Goal: Information Seeking & Learning: Learn about a topic

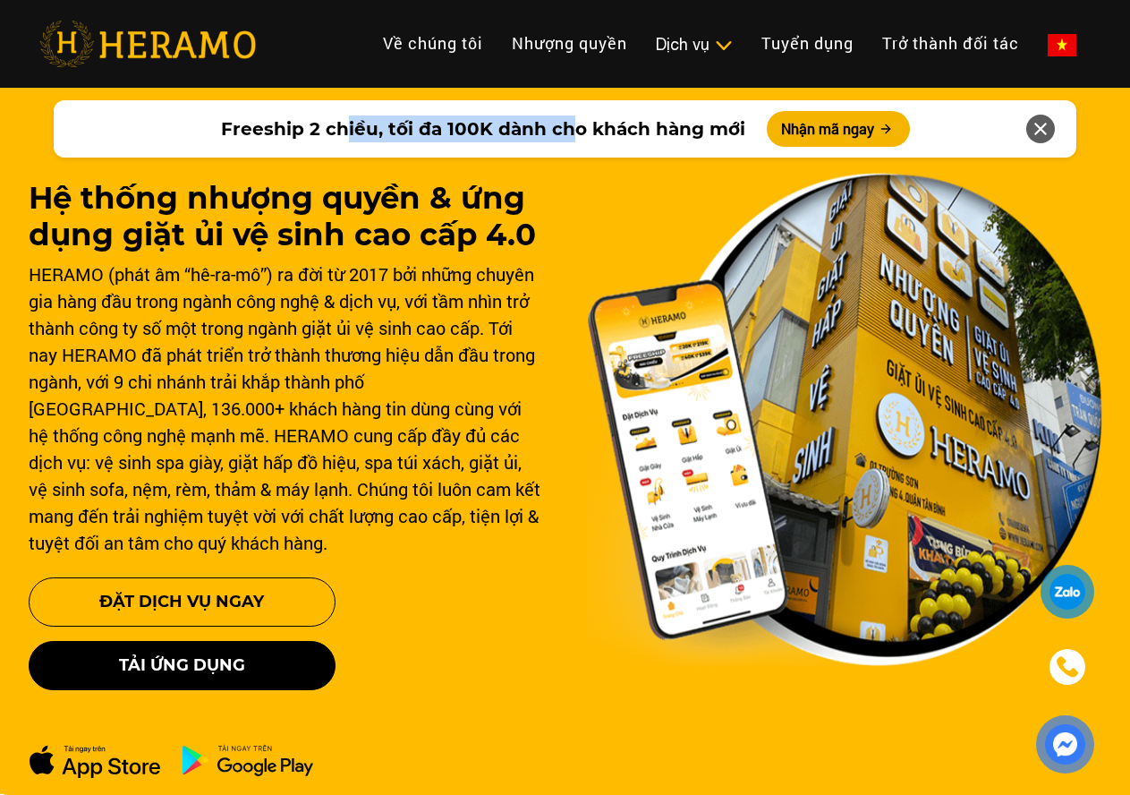
drag, startPoint x: 362, startPoint y: 126, endPoint x: 575, endPoint y: 119, distance: 212.2
click at [575, 119] on span "Freeship 2 chiều, tối đa 100K dành cho khách hàng mới" at bounding box center [483, 128] width 524 height 27
click at [674, 122] on span "Freeship 2 chiều, tối đa 100K dành cho khách hàng mới" at bounding box center [483, 128] width 524 height 27
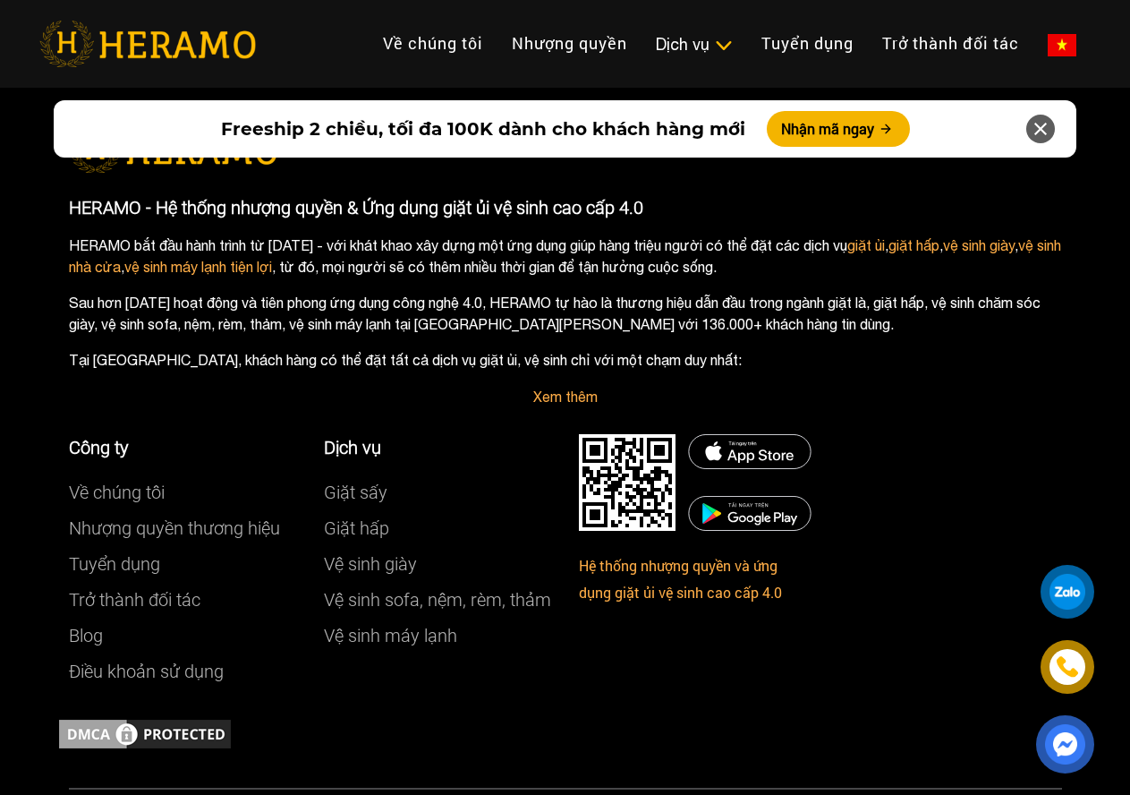
scroll to position [10099, 0]
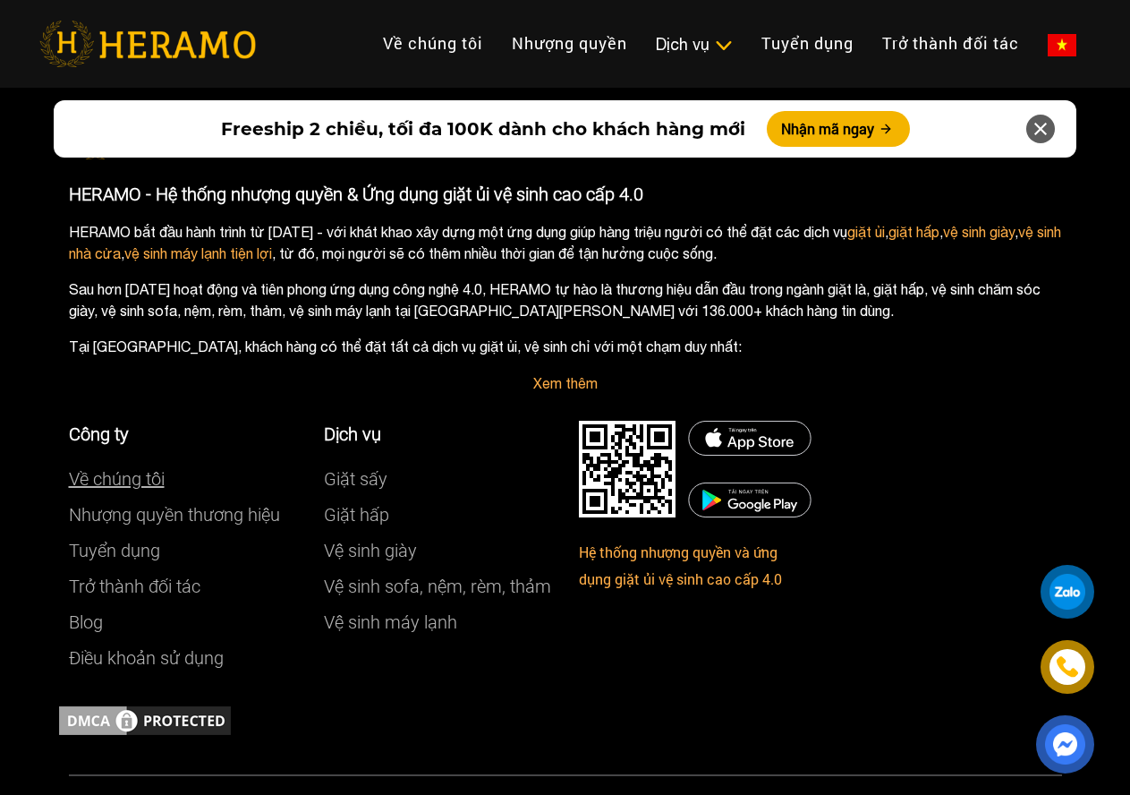
click at [146, 468] on link "Về chúng tôi" at bounding box center [117, 478] width 96 height 21
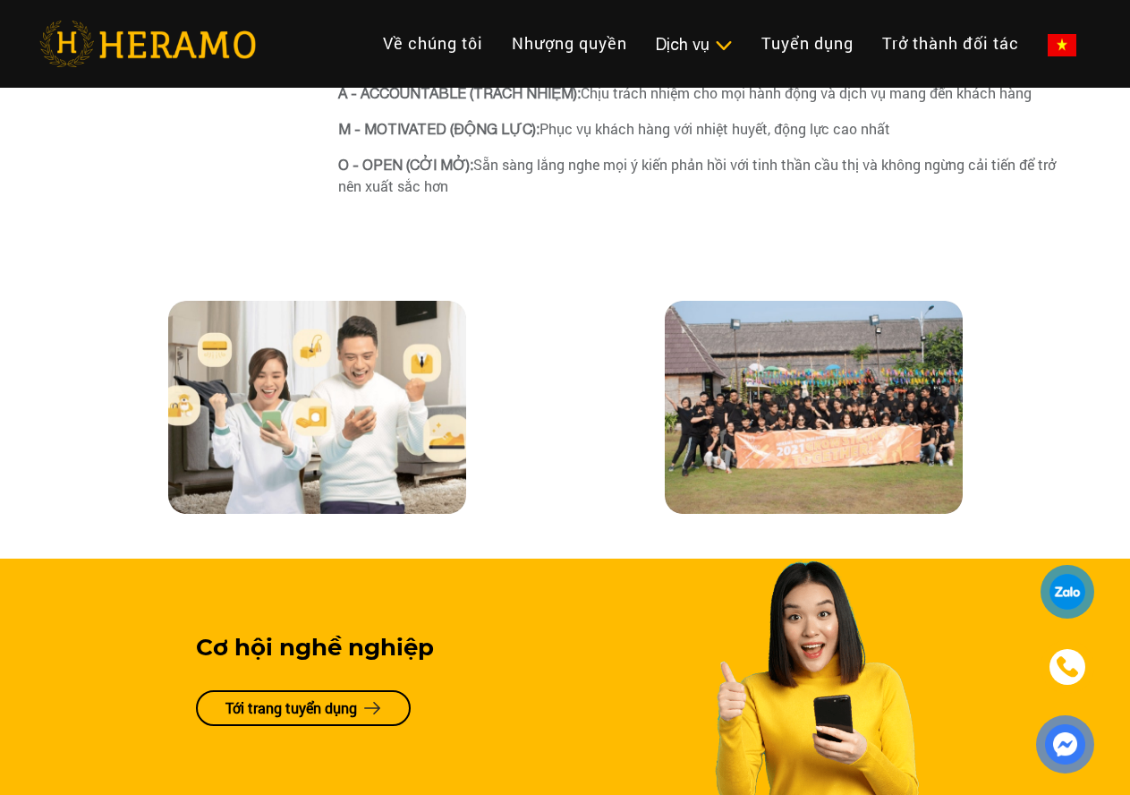
scroll to position [4027, 0]
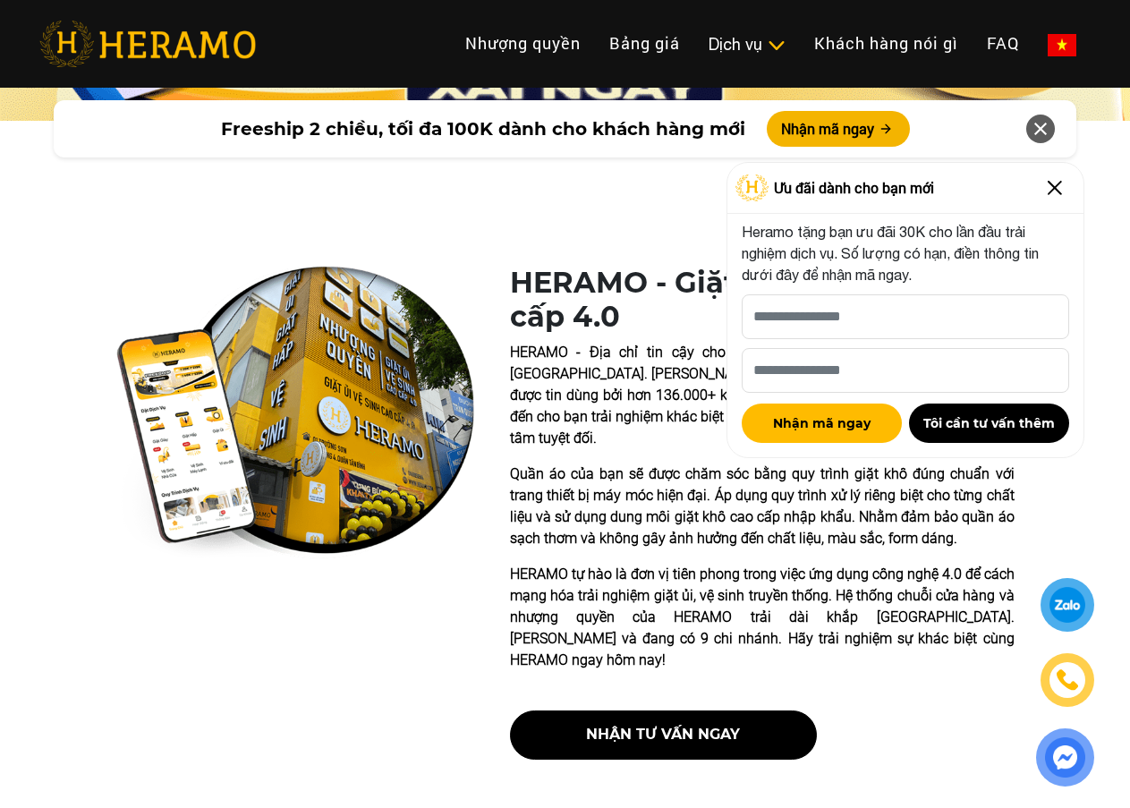
scroll to position [268, 0]
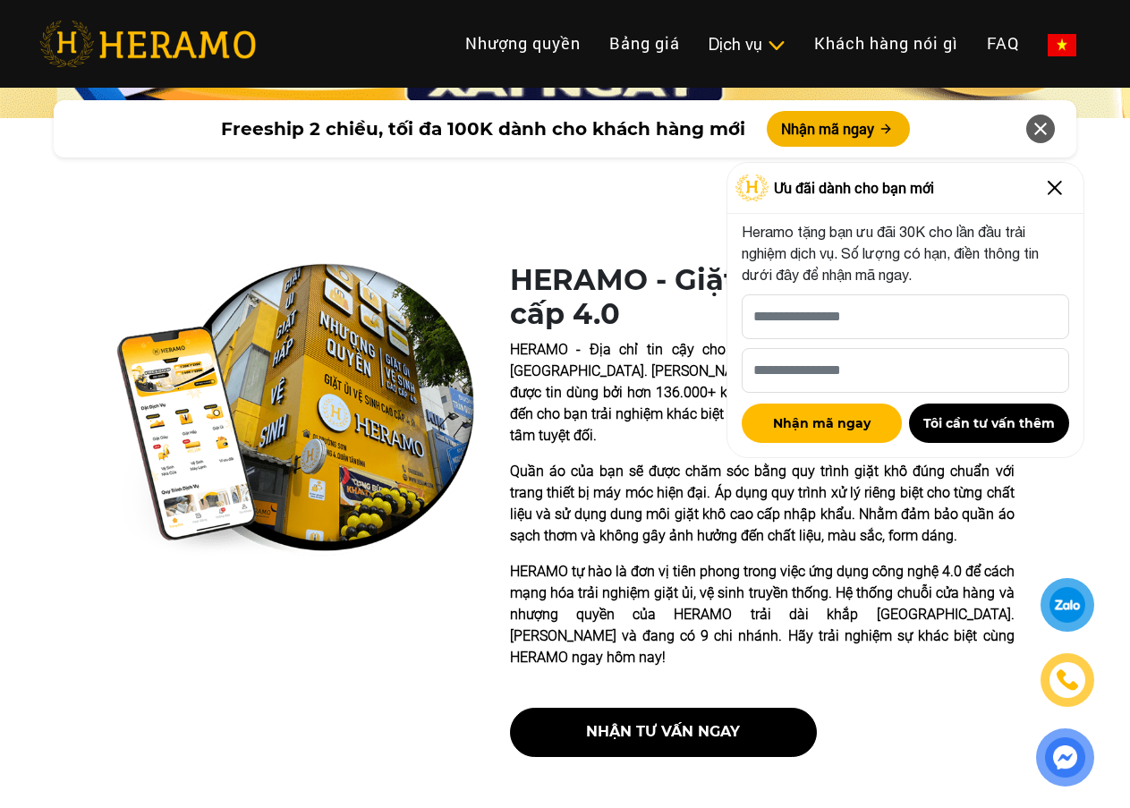
click at [1051, 124] on div at bounding box center [1040, 129] width 29 height 29
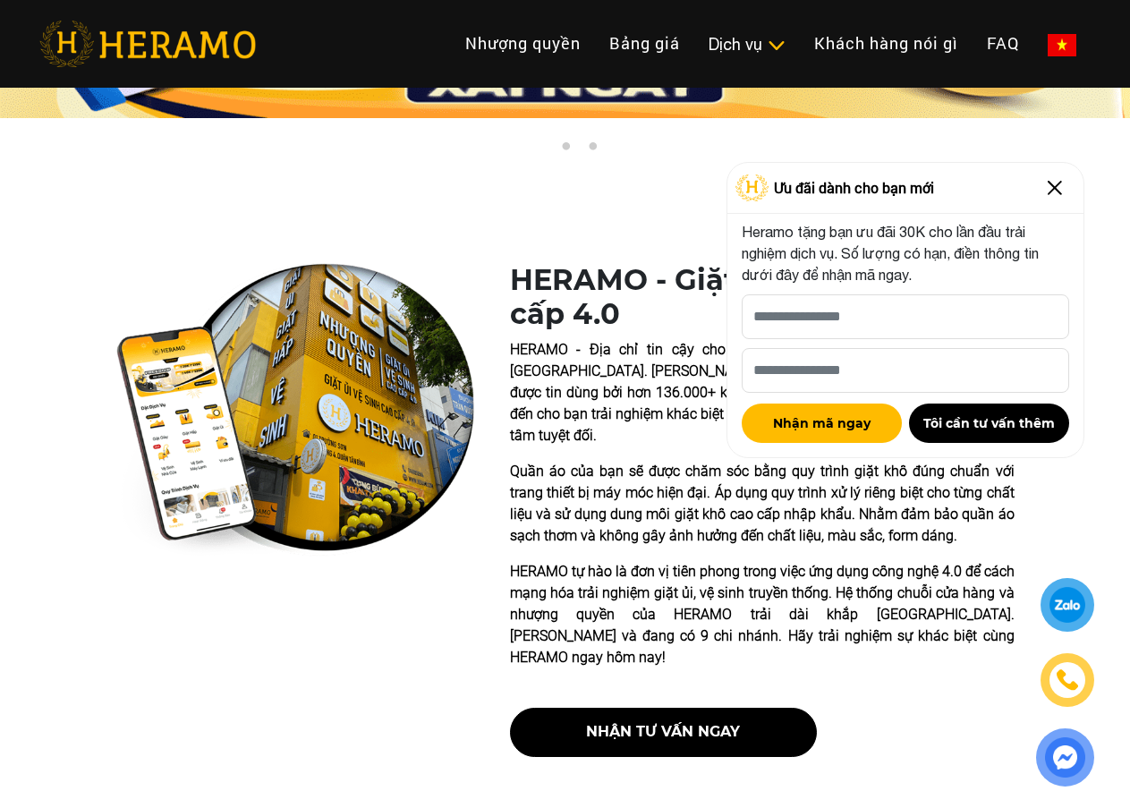
click at [1062, 181] on img at bounding box center [1055, 188] width 29 height 29
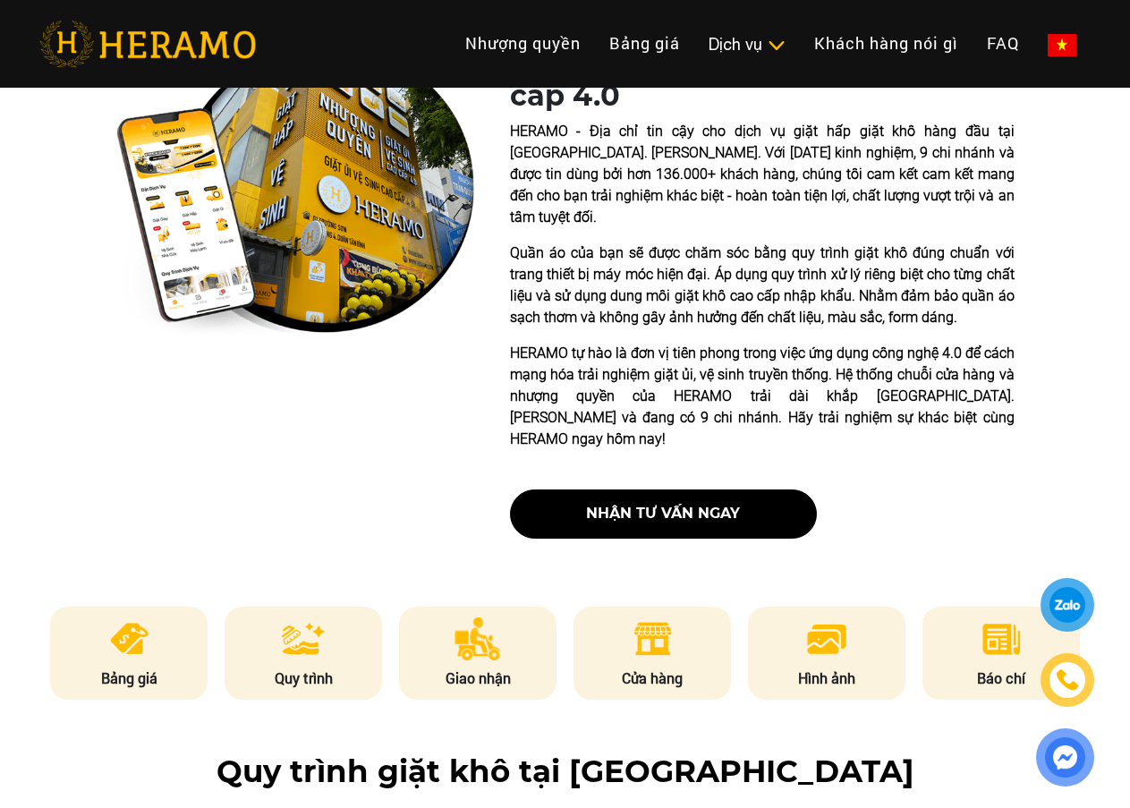
scroll to position [537, 0]
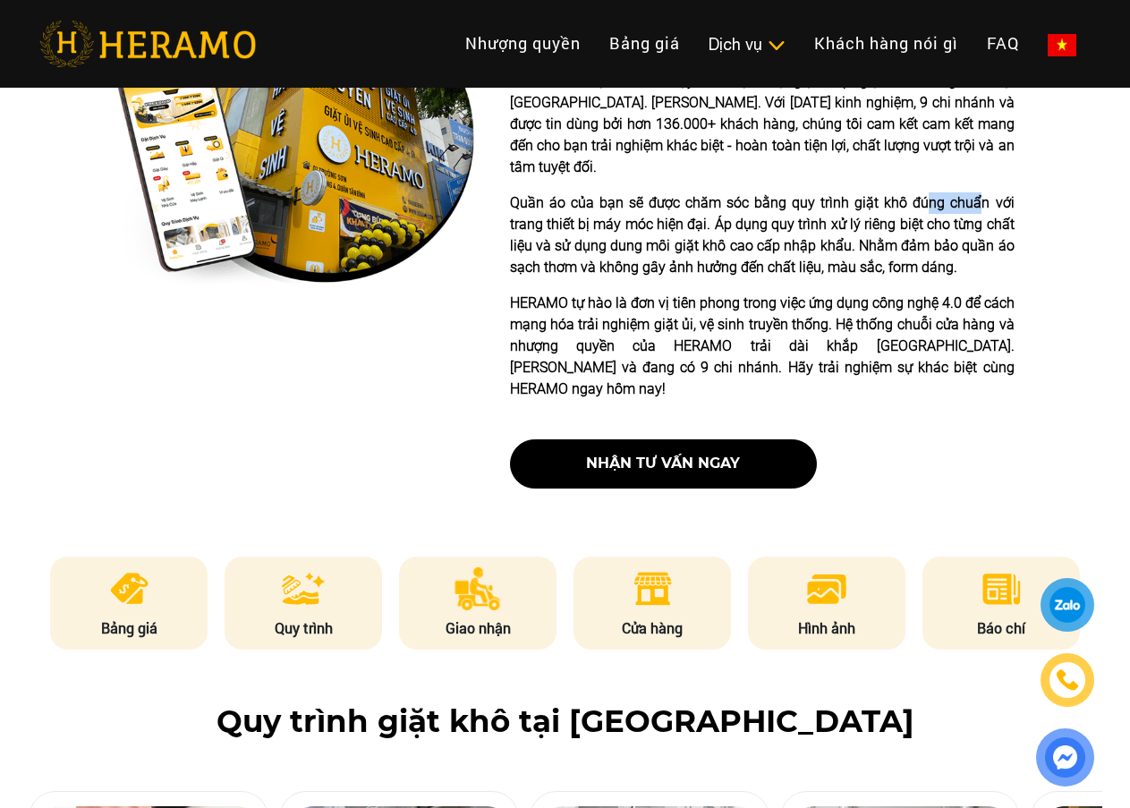
drag, startPoint x: 947, startPoint y: 179, endPoint x: 979, endPoint y: 179, distance: 32.2
click at [979, 192] on p "Quần áo của bạn sẽ được chăm sóc bằng quy trình giặt khô đúng chuẩn với trang t…" at bounding box center [762, 235] width 505 height 86
drag, startPoint x: 645, startPoint y: 196, endPoint x: 972, endPoint y: 195, distance: 326.6
click at [972, 195] on p "Quần áo của bạn sẽ được chăm sóc bằng quy trình giặt khô đúng chuẩn với trang t…" at bounding box center [762, 235] width 505 height 86
drag, startPoint x: 581, startPoint y: 223, endPoint x: 989, endPoint y: 217, distance: 408.1
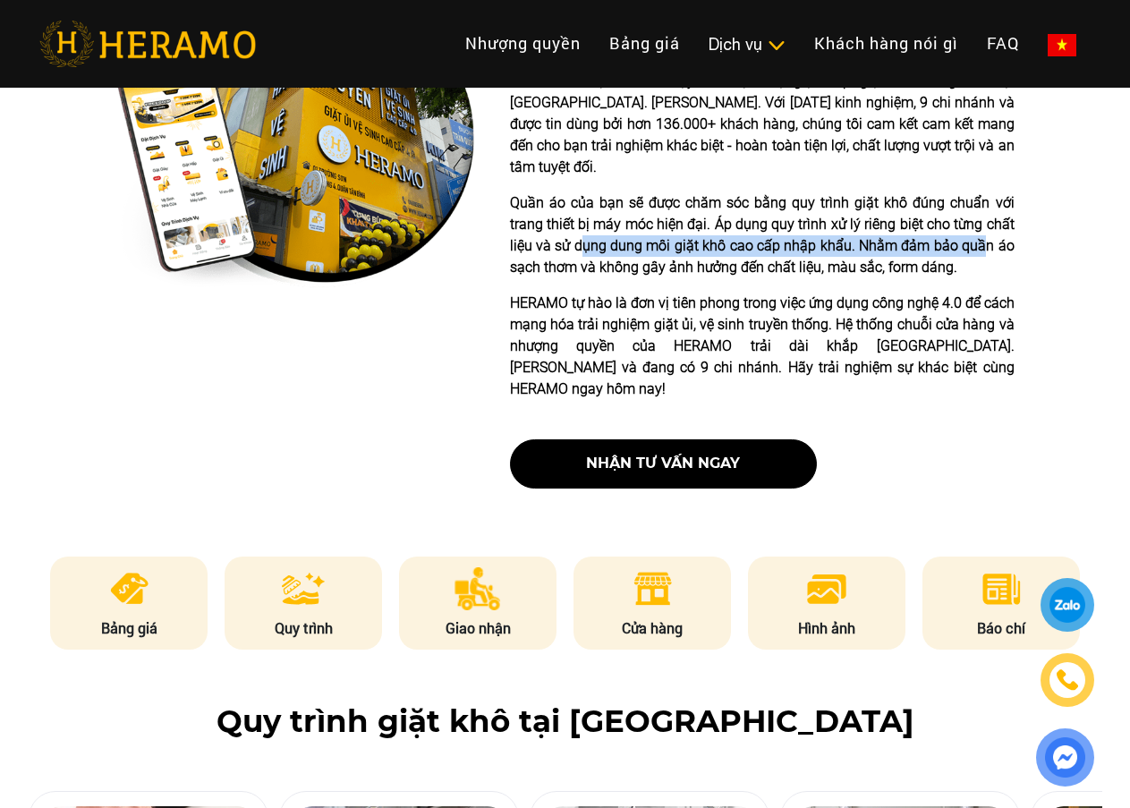
click at [989, 217] on p "Quần áo của bạn sẽ được chăm sóc bằng quy trình giặt khô đúng chuẩn với trang t…" at bounding box center [762, 235] width 505 height 86
drag, startPoint x: 779, startPoint y: 240, endPoint x: 852, endPoint y: 242, distance: 72.5
click at [852, 242] on p "Quần áo của bạn sẽ được chăm sóc bằng quy trình giặt khô đúng chuẩn với trang t…" at bounding box center [762, 235] width 505 height 86
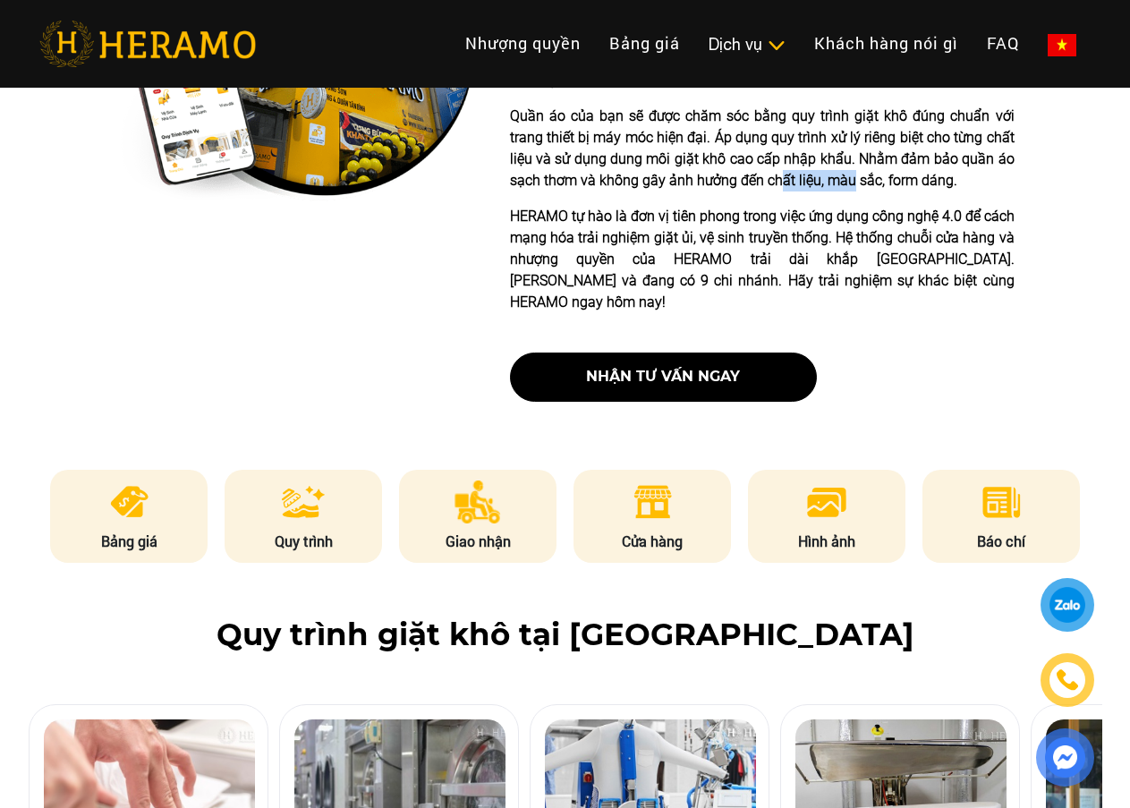
scroll to position [626, 0]
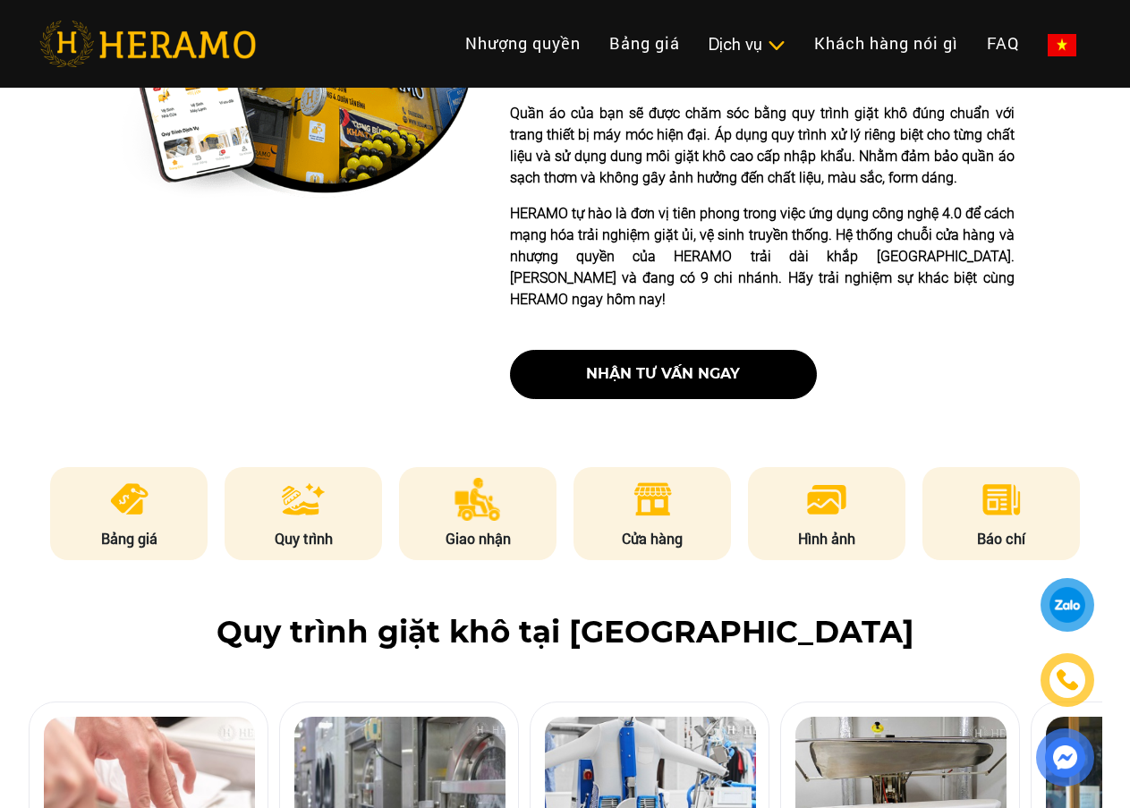
click at [283, 311] on div at bounding box center [295, 159] width 358 height 508
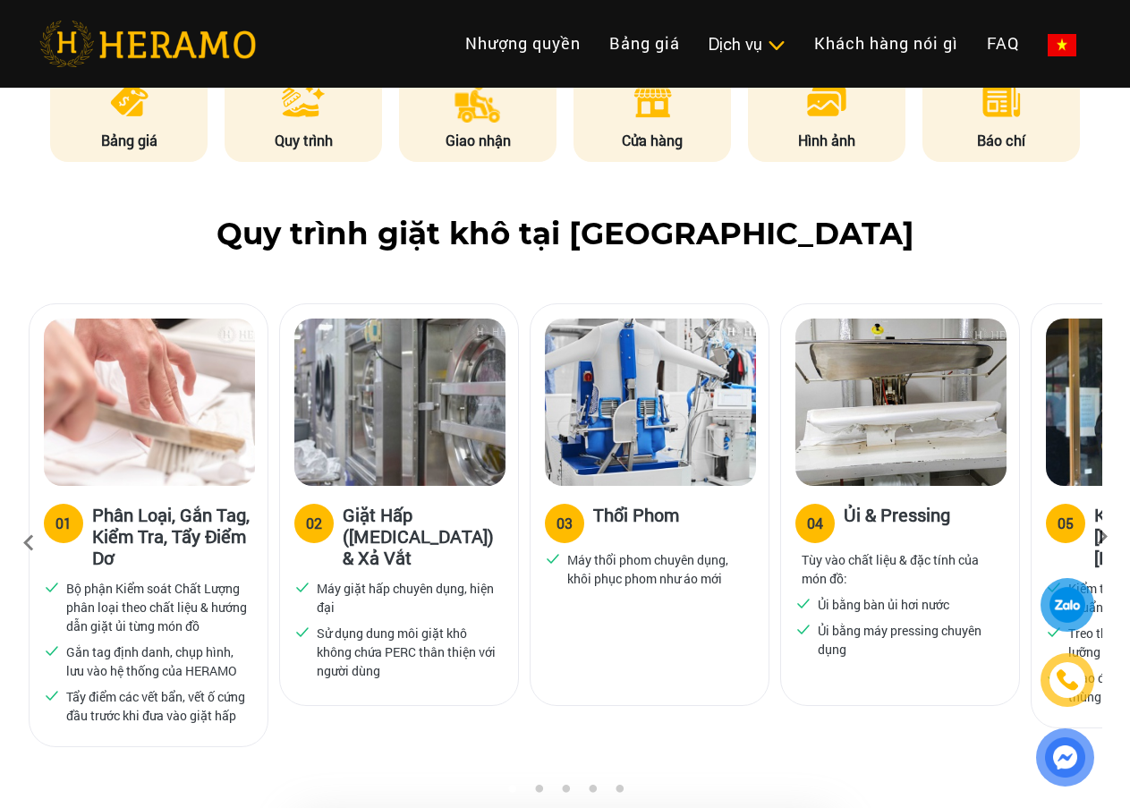
scroll to position [1074, 0]
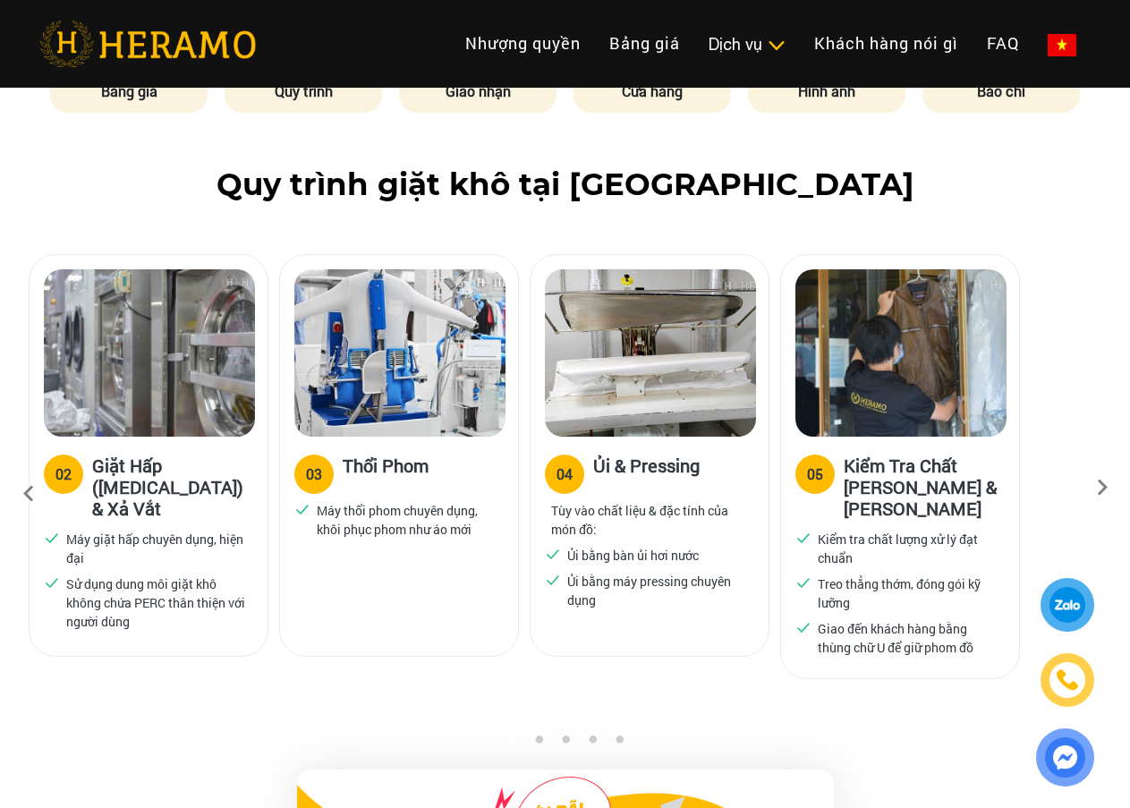
drag, startPoint x: 860, startPoint y: 507, endPoint x: 618, endPoint y: 525, distance: 242.3
click at [618, 546] on ul "Ủi bằng bàn ủi hơi nước Ủi bằng máy pressing chuyên dụng" at bounding box center [649, 578] width 209 height 64
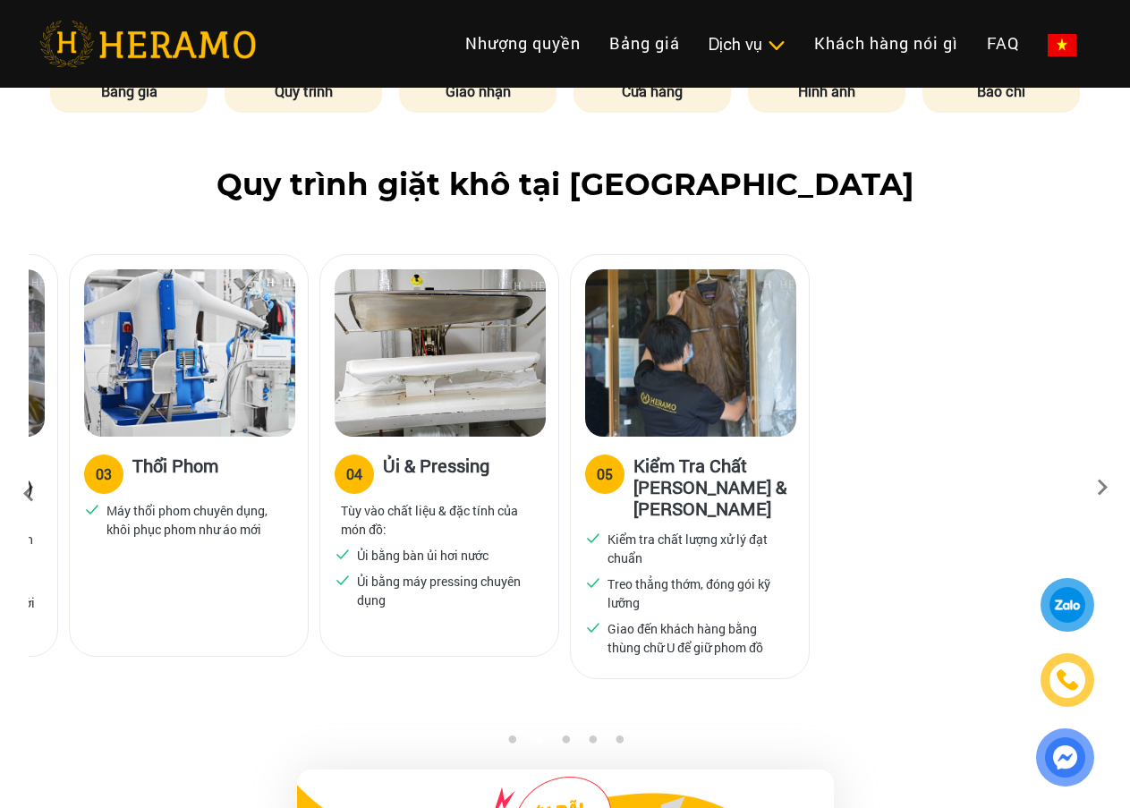
drag, startPoint x: 927, startPoint y: 386, endPoint x: 766, endPoint y: 387, distance: 161.1
click at [766, 387] on img at bounding box center [690, 352] width 211 height 167
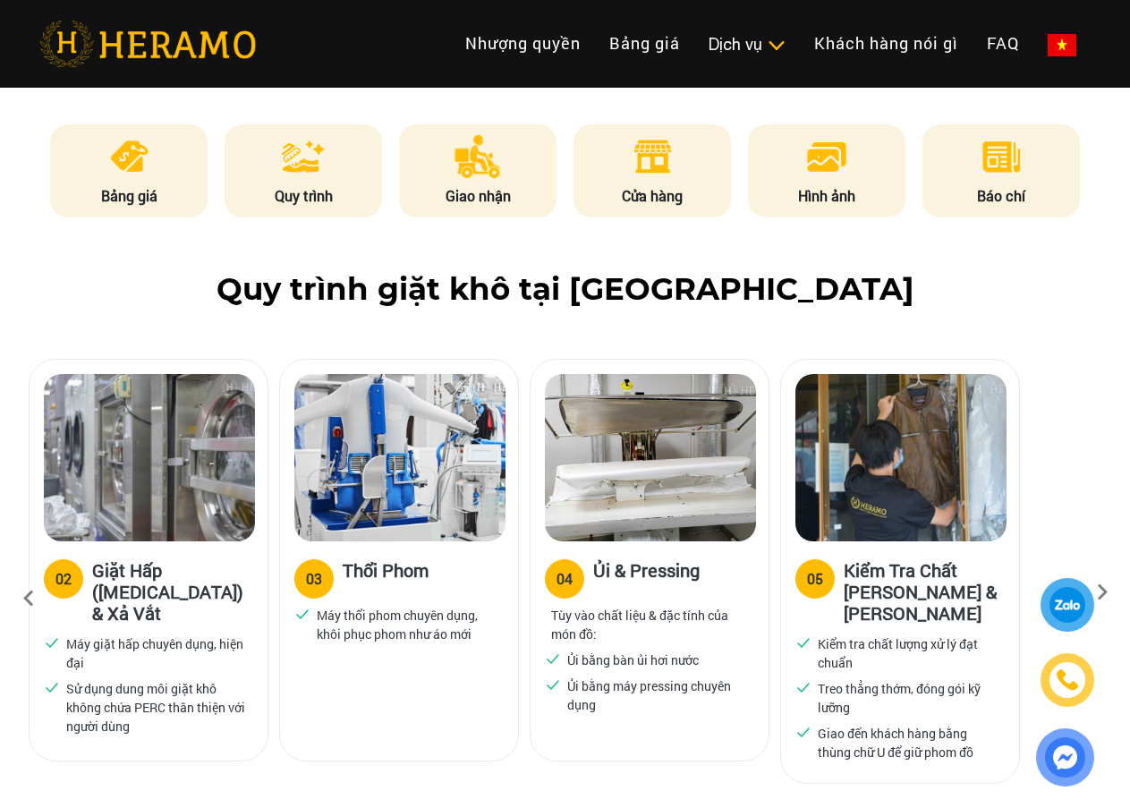
scroll to position [716, 0]
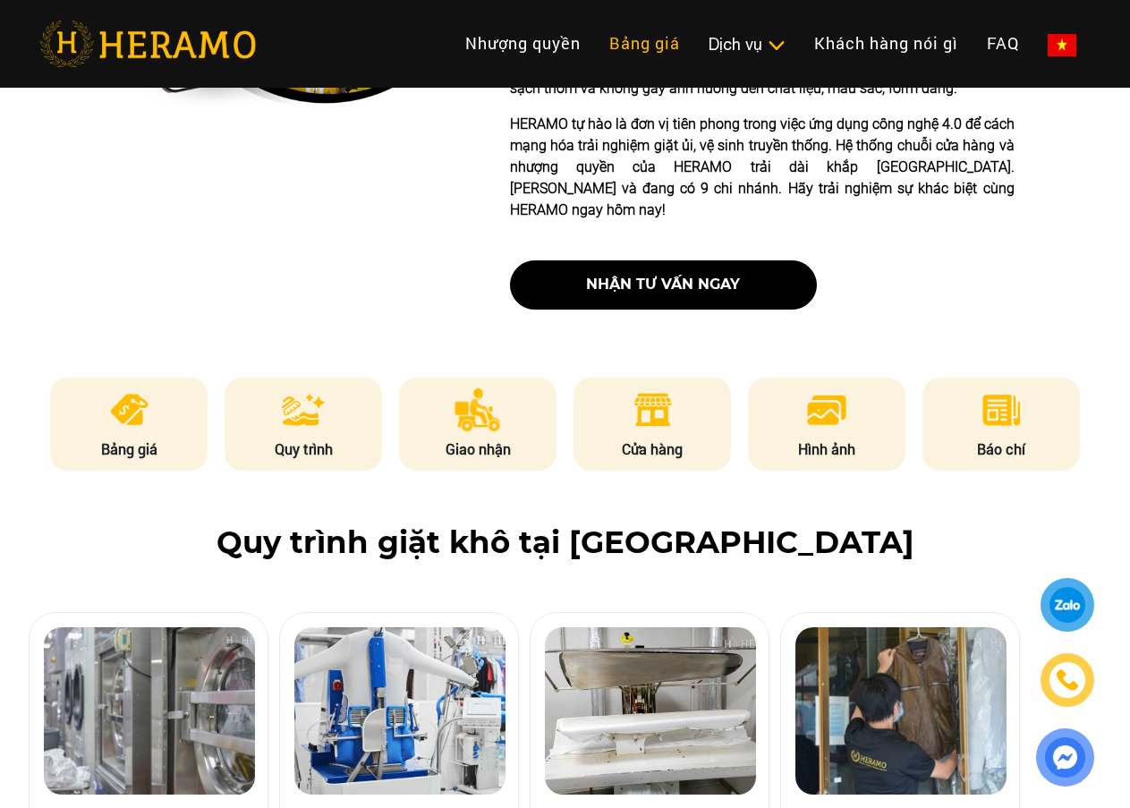
click at [636, 43] on link "Bảng giá" at bounding box center [644, 43] width 99 height 38
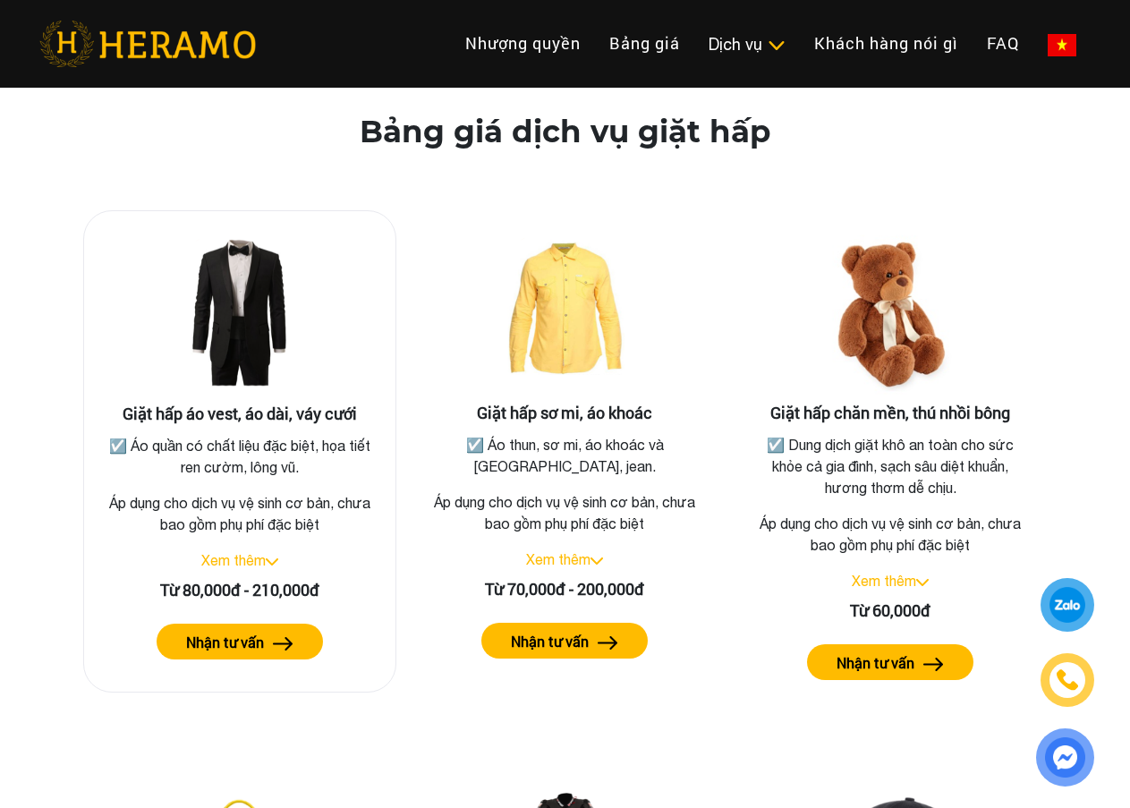
click at [260, 552] on link "Xem thêm" at bounding box center [233, 560] width 64 height 16
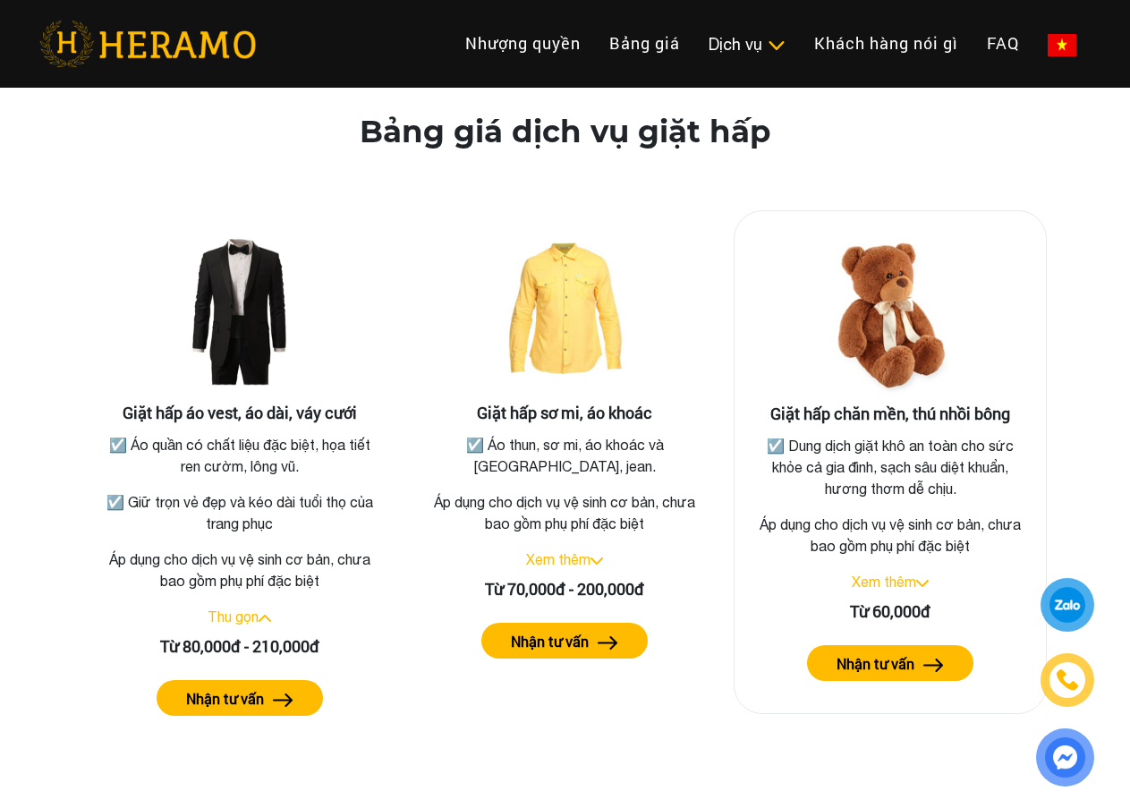
click at [893, 573] on div "Giặt hấp chăn mền, thú nhồi bông ☑️ Dung dịch giặt khô an toàn cho sức khỏe cả …" at bounding box center [890, 462] width 313 height 504
click at [886, 574] on link "Xem thêm" at bounding box center [884, 582] width 64 height 16
click at [583, 552] on link "Xem thêm" at bounding box center [558, 560] width 64 height 16
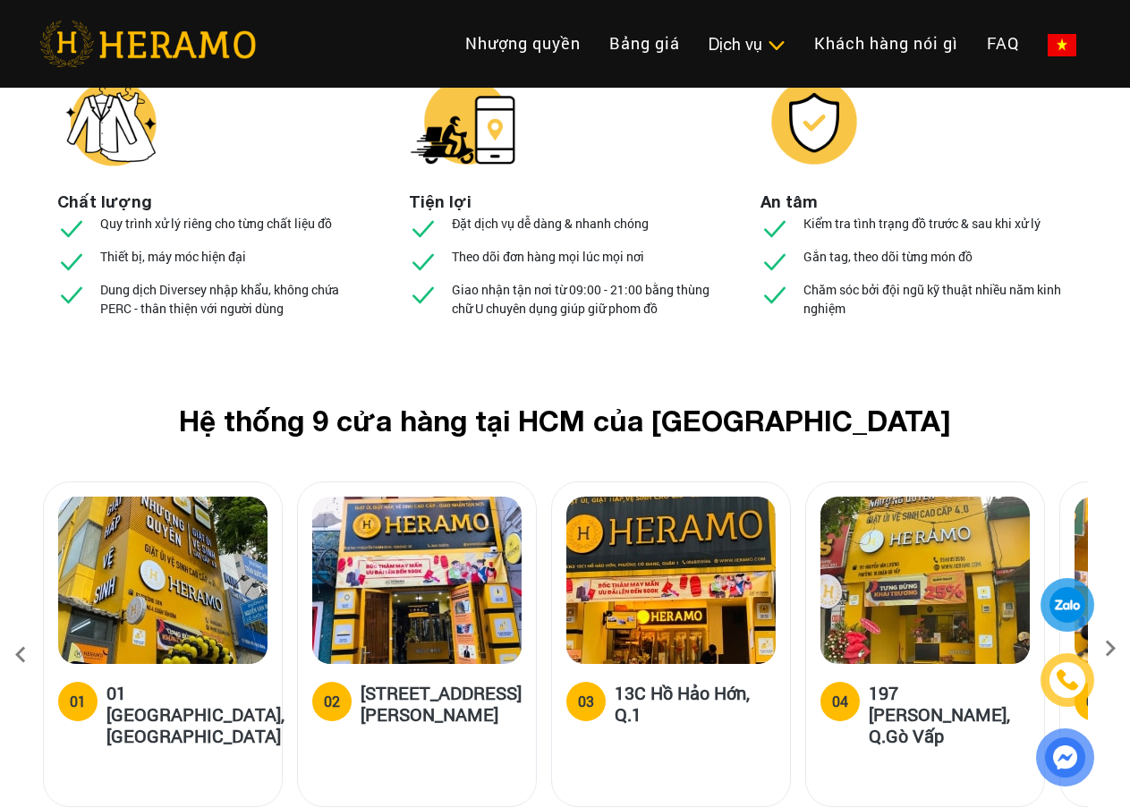
scroll to position [7238, 0]
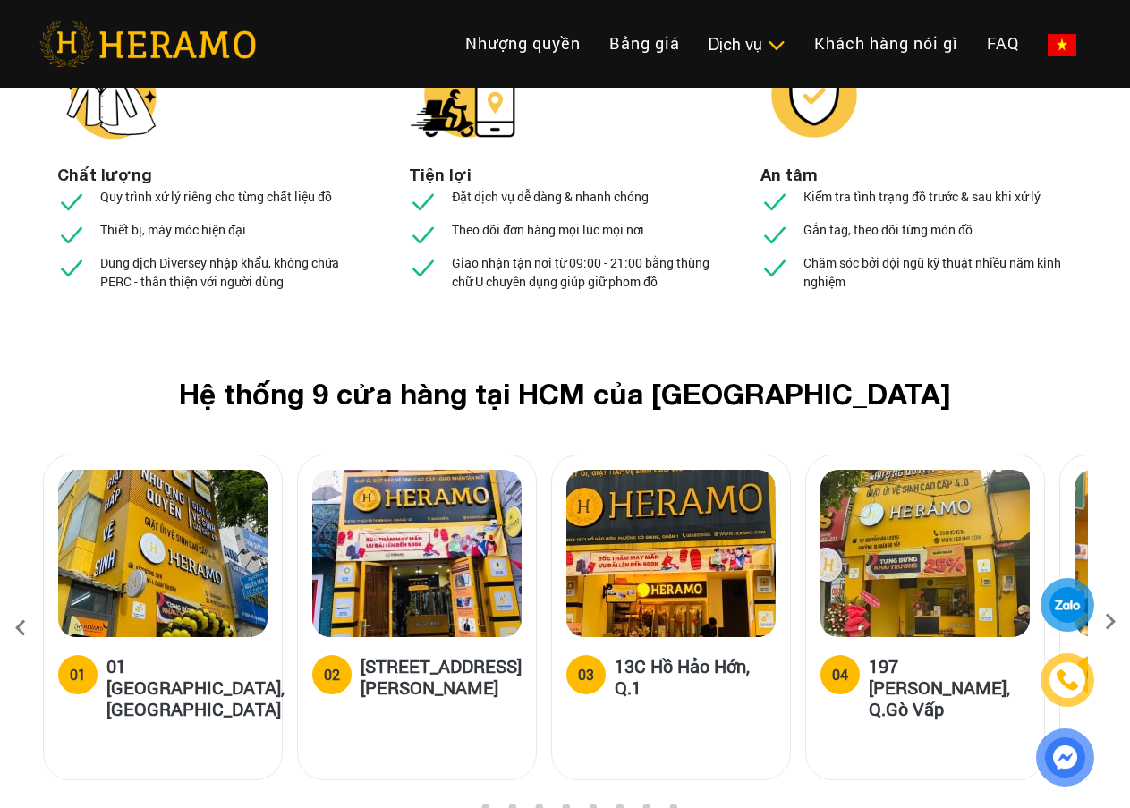
click at [932, 470] on img at bounding box center [925, 553] width 209 height 167
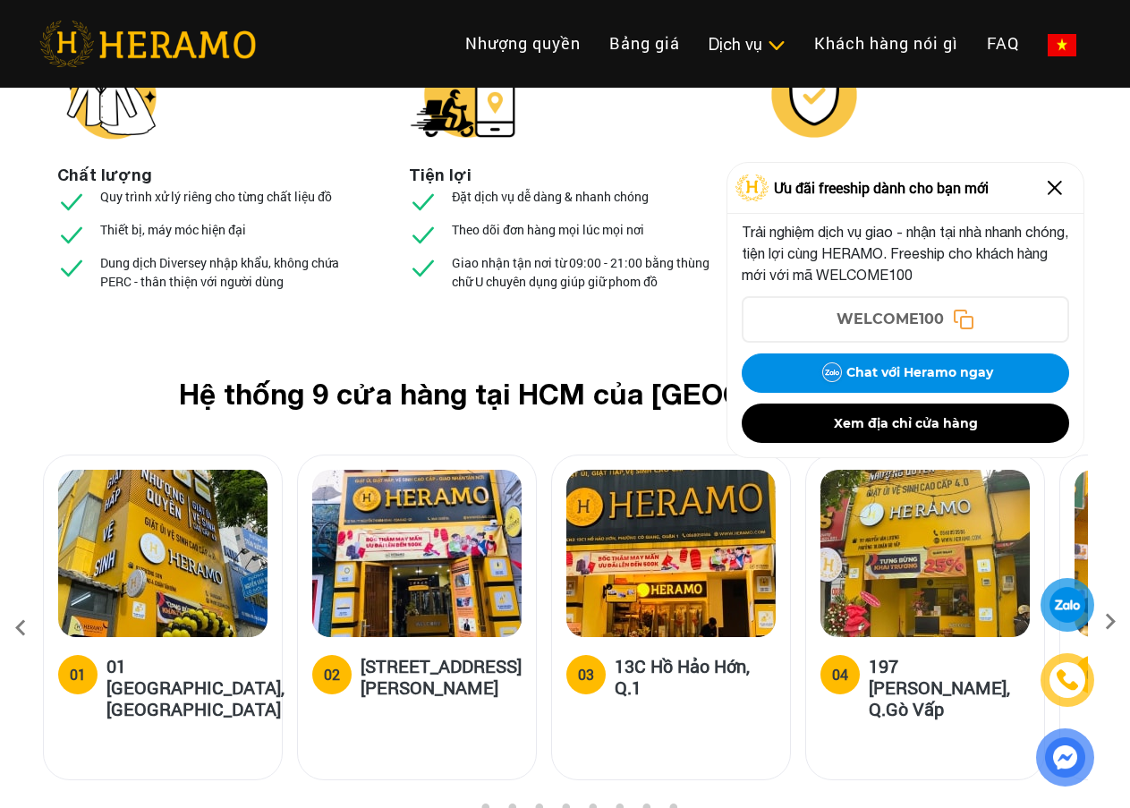
scroll to position [3211, 0]
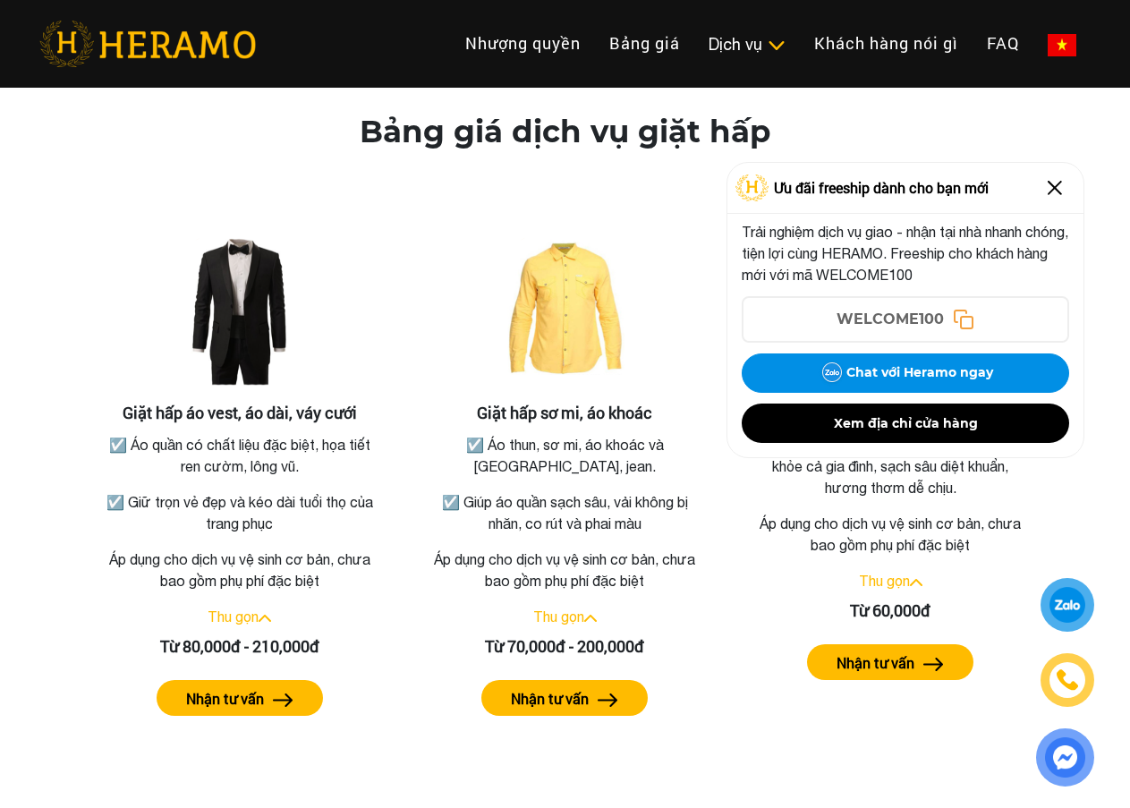
click at [1058, 183] on img at bounding box center [1055, 188] width 29 height 29
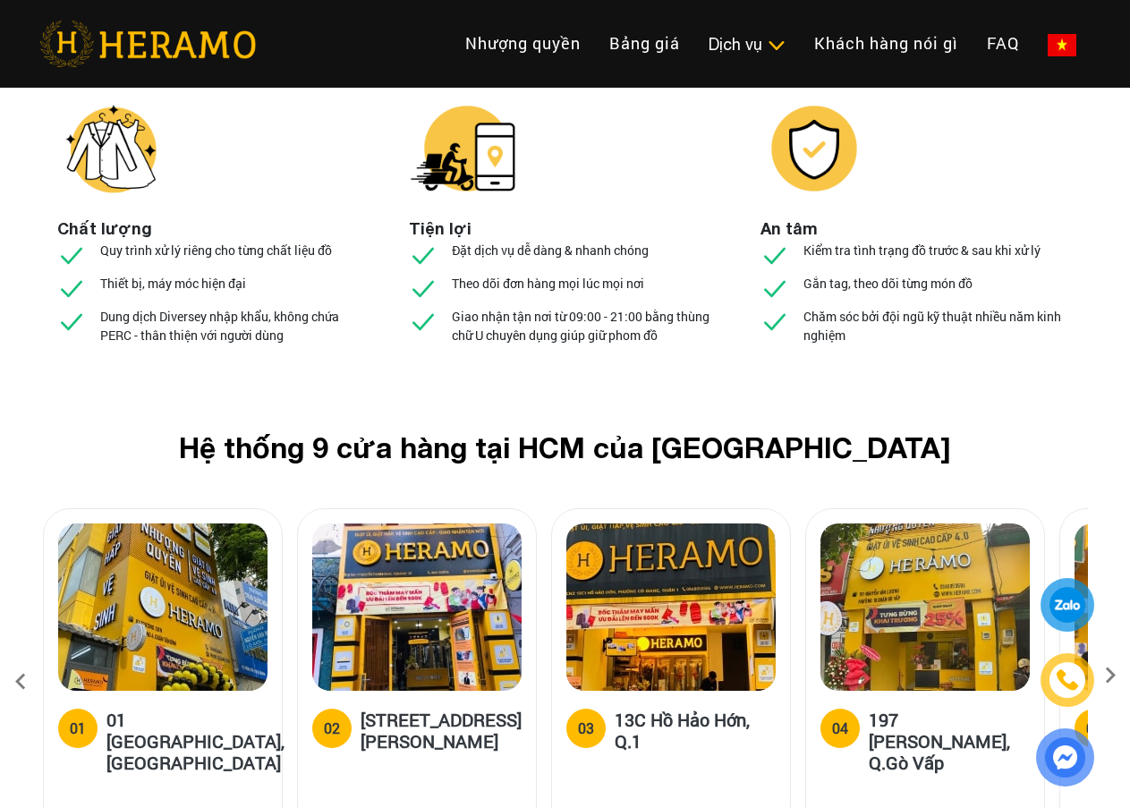
scroll to position [7144, 0]
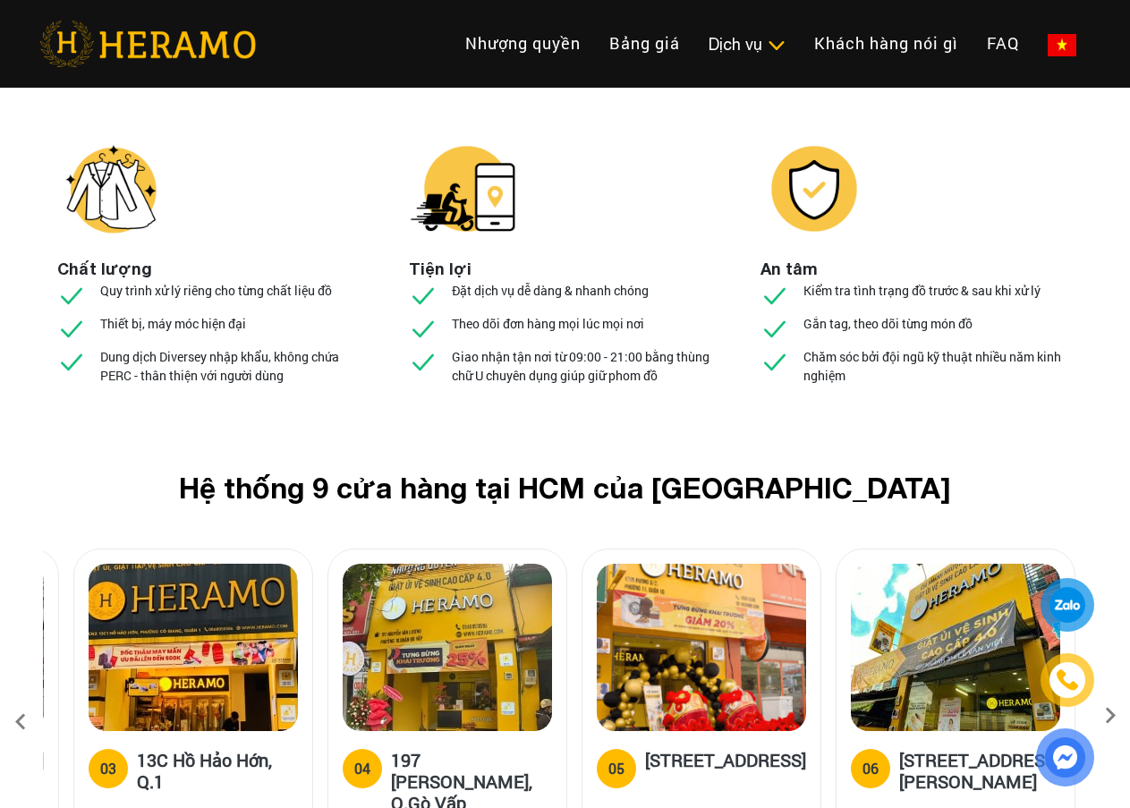
drag, startPoint x: 941, startPoint y: 504, endPoint x: 464, endPoint y: 506, distance: 477.9
click at [464, 564] on img at bounding box center [447, 647] width 209 height 167
